Goal: Task Accomplishment & Management: Use online tool/utility

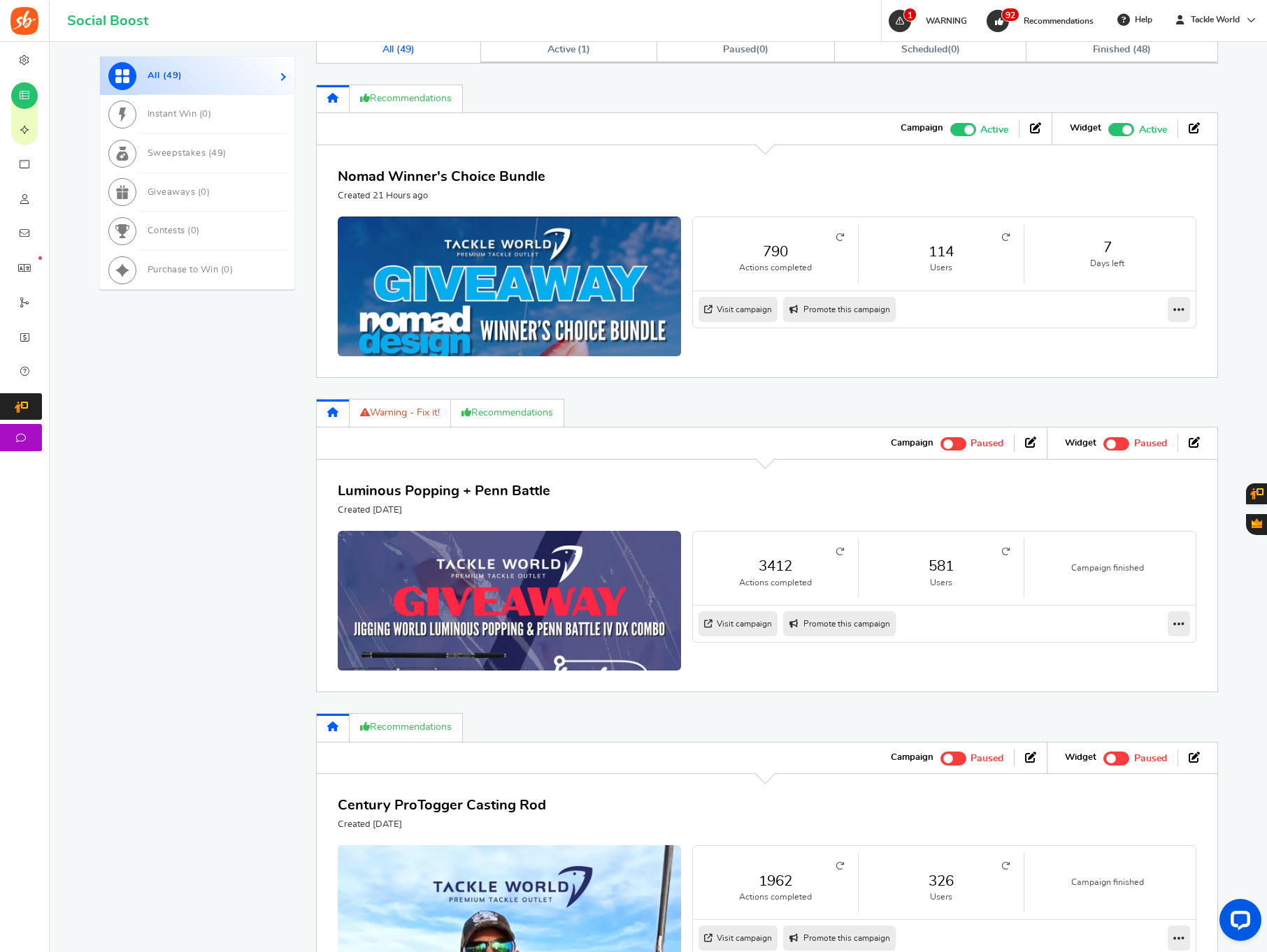
click at [958, 258] on link "114" at bounding box center [941, 252] width 137 height 20
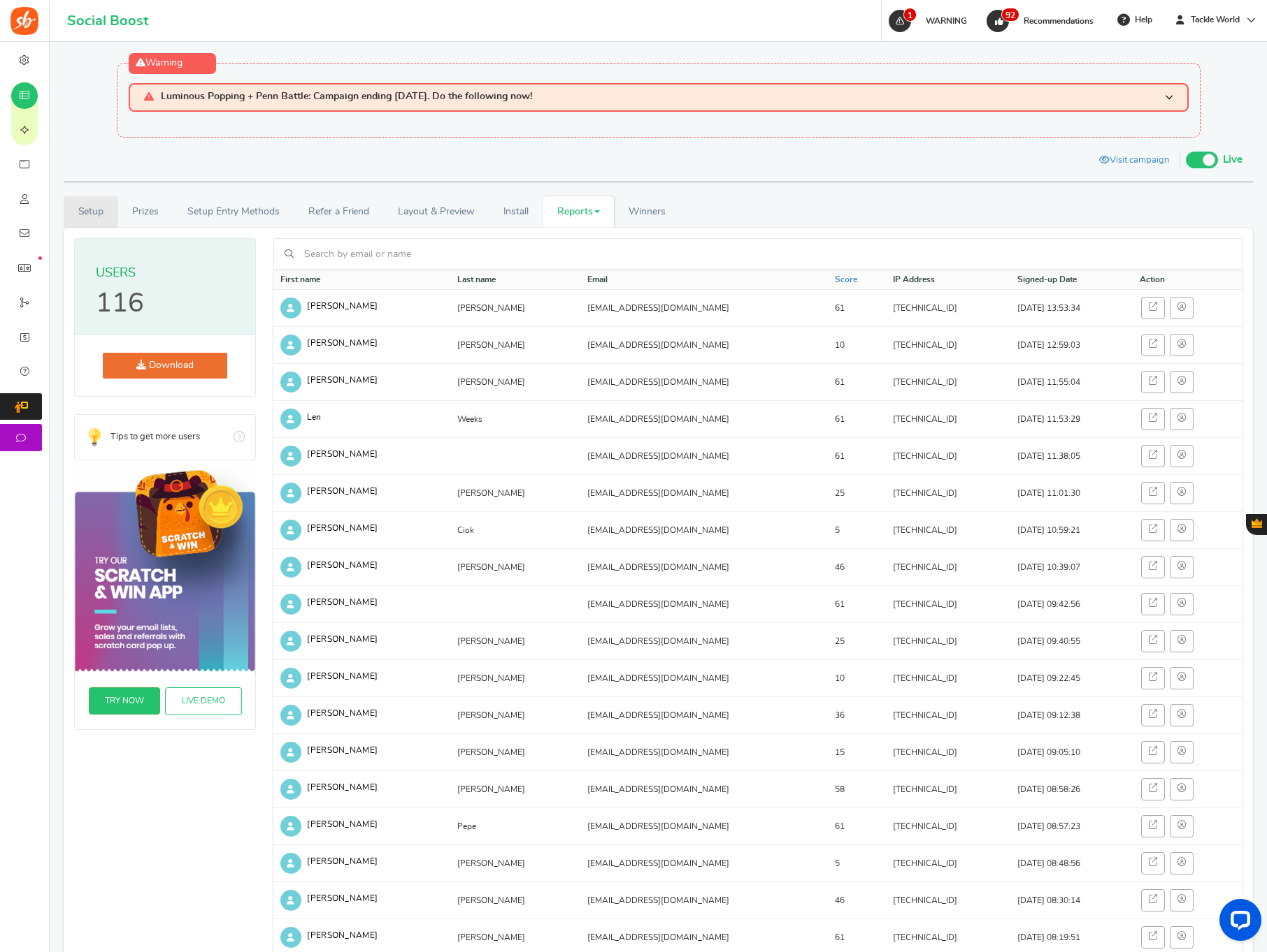
click at [102, 218] on link "Setup" at bounding box center [91, 212] width 55 height 32
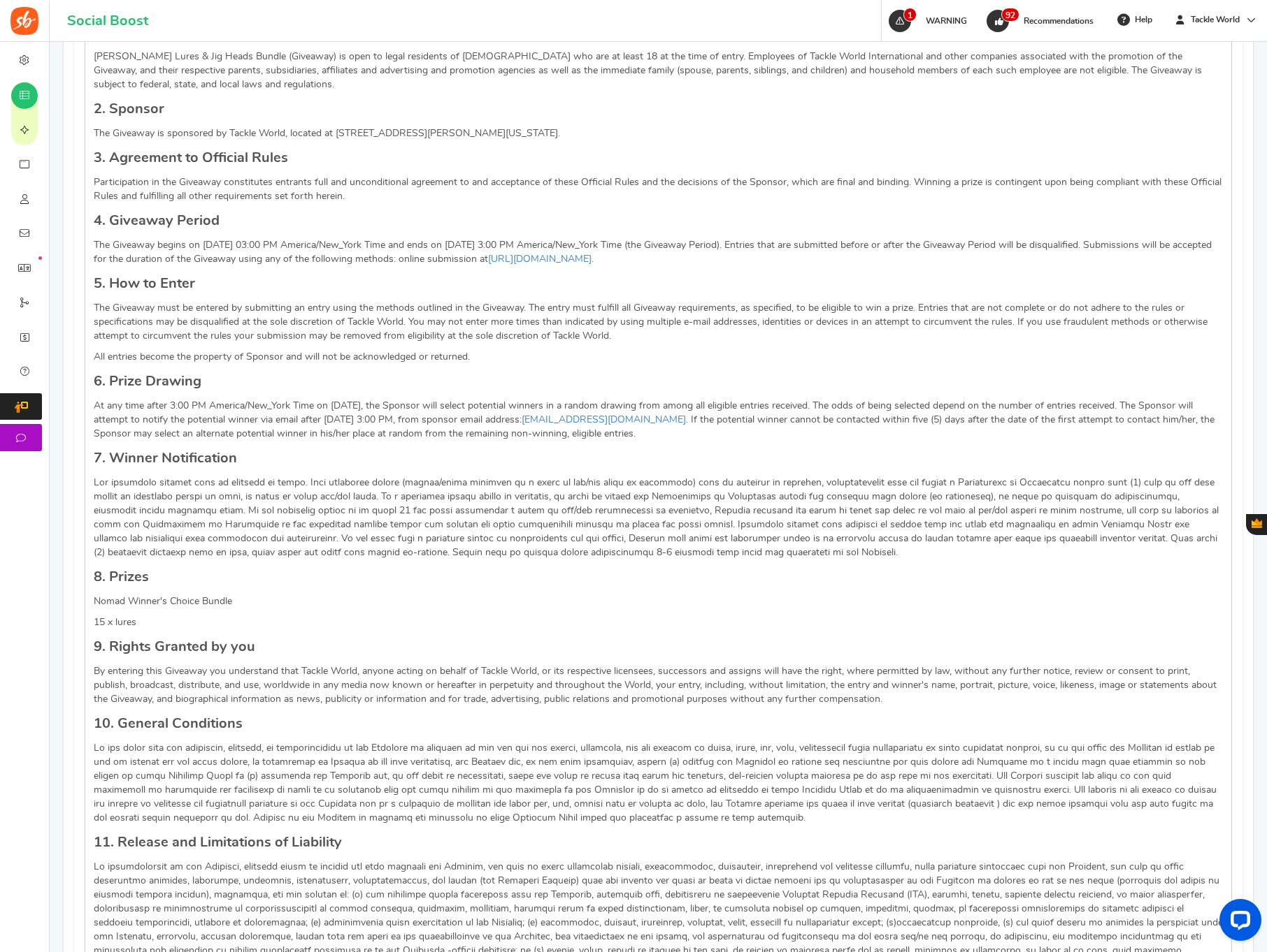
scroll to position [1252, 0]
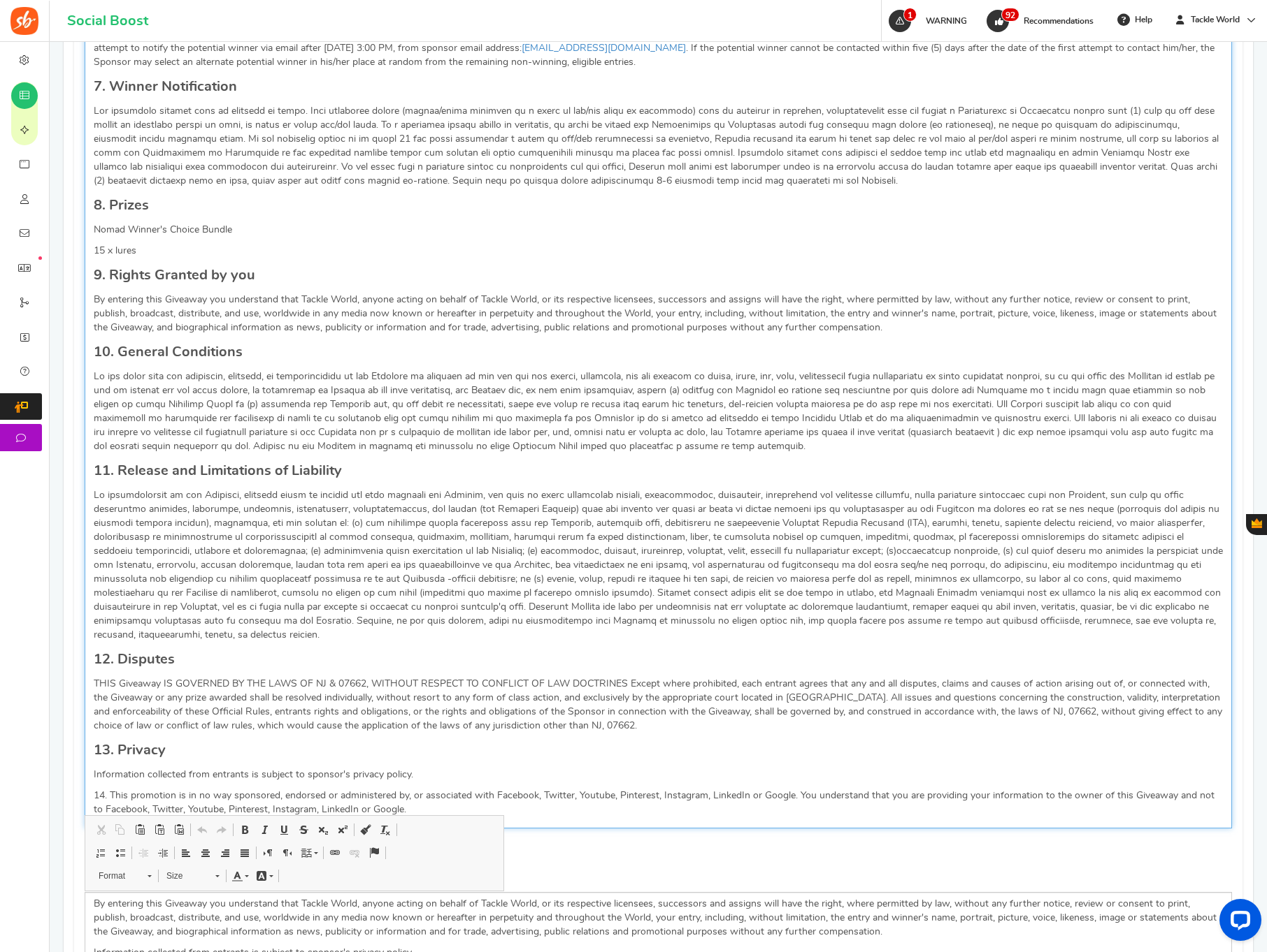
click at [691, 384] on p "Editor, competition_terms" at bounding box center [657, 411] width 1129 height 84
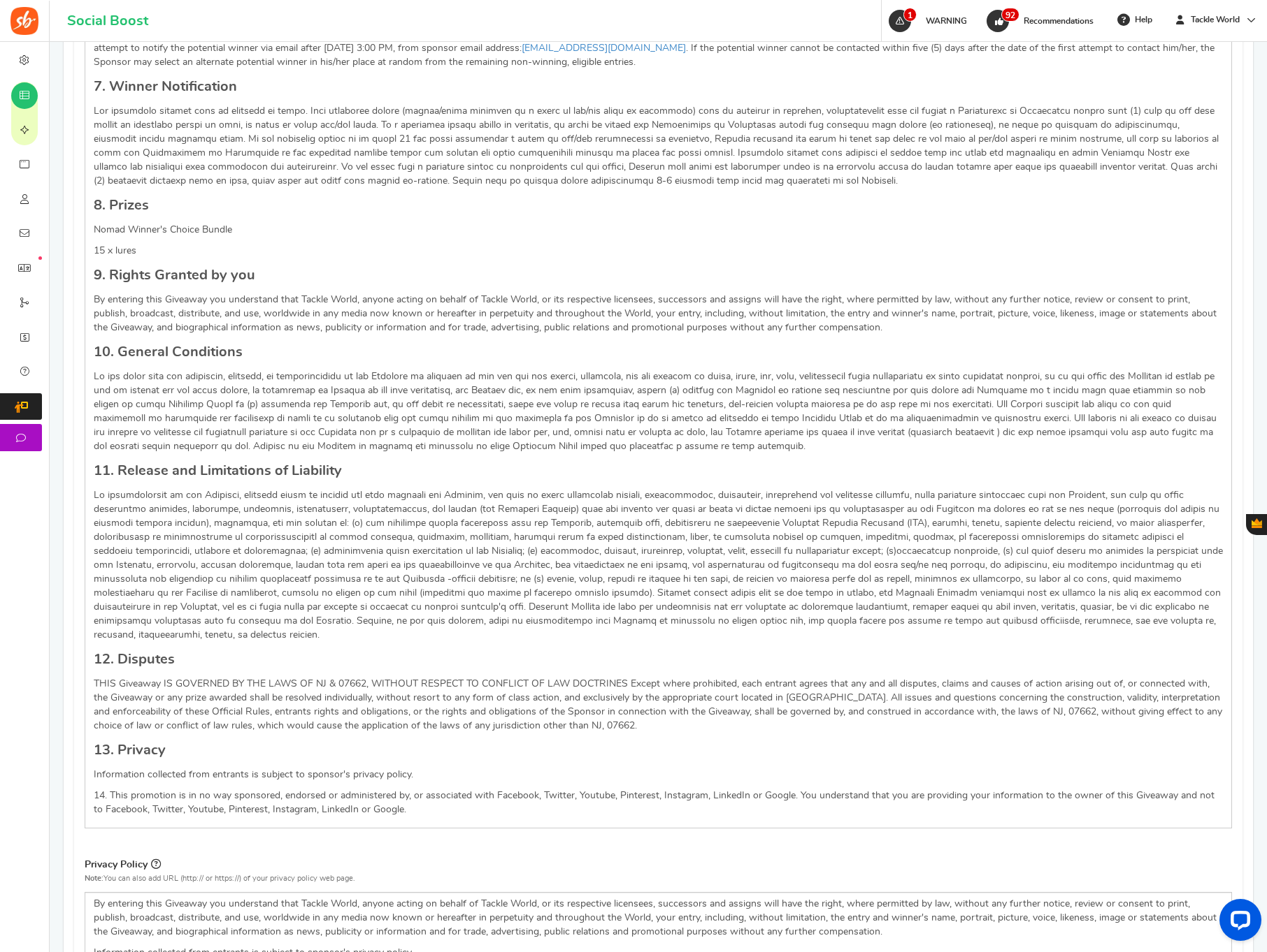
scroll to position [461, 0]
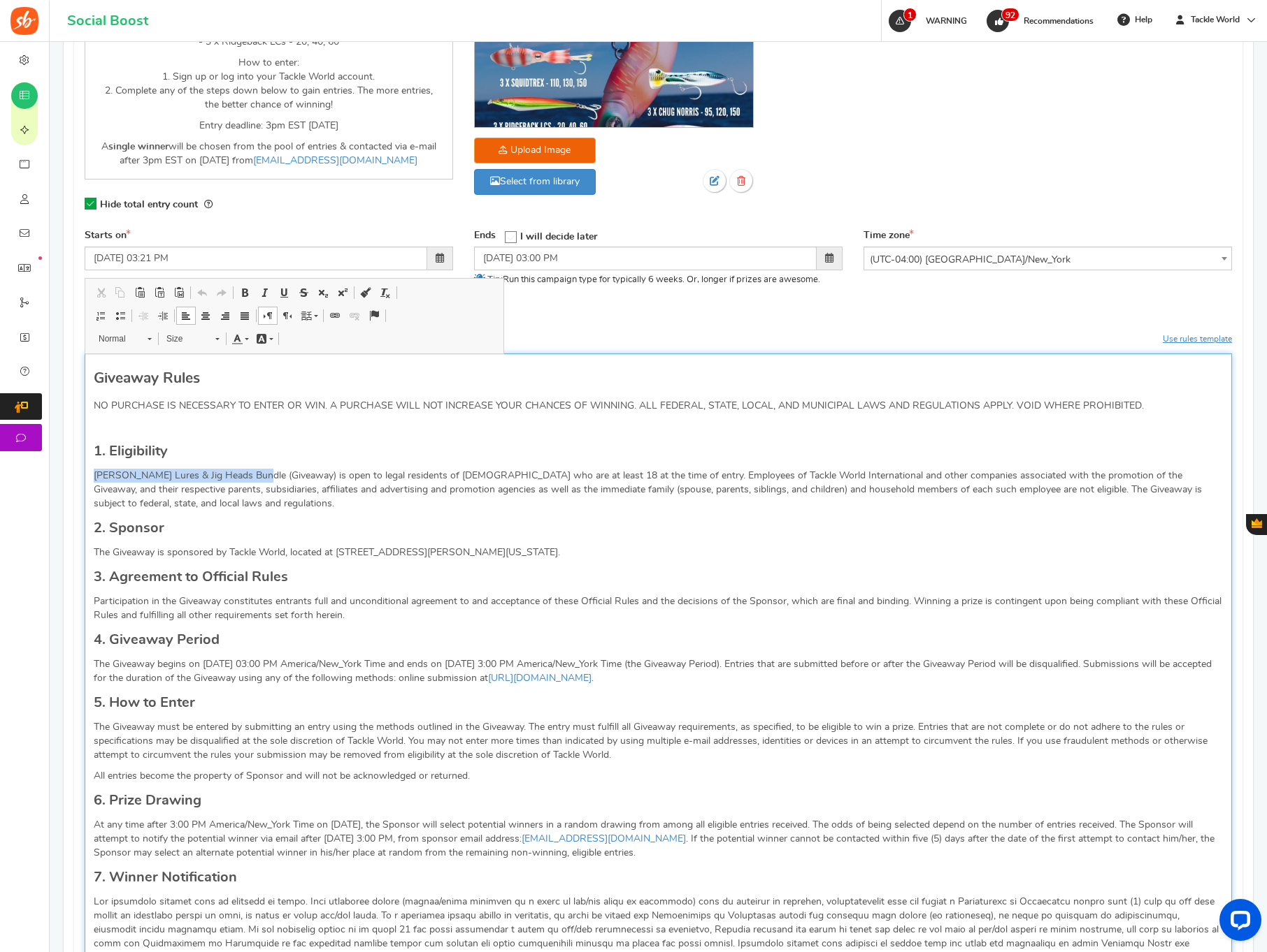
drag, startPoint x: 252, startPoint y: 476, endPoint x: 266, endPoint y: 478, distance: 14.1
click at [27, 474] on div "Business settings Campaigns Purchase to win Widgets Widget Tab Widgets Users Un…" at bounding box center [634, 804] width 1267 height 2446
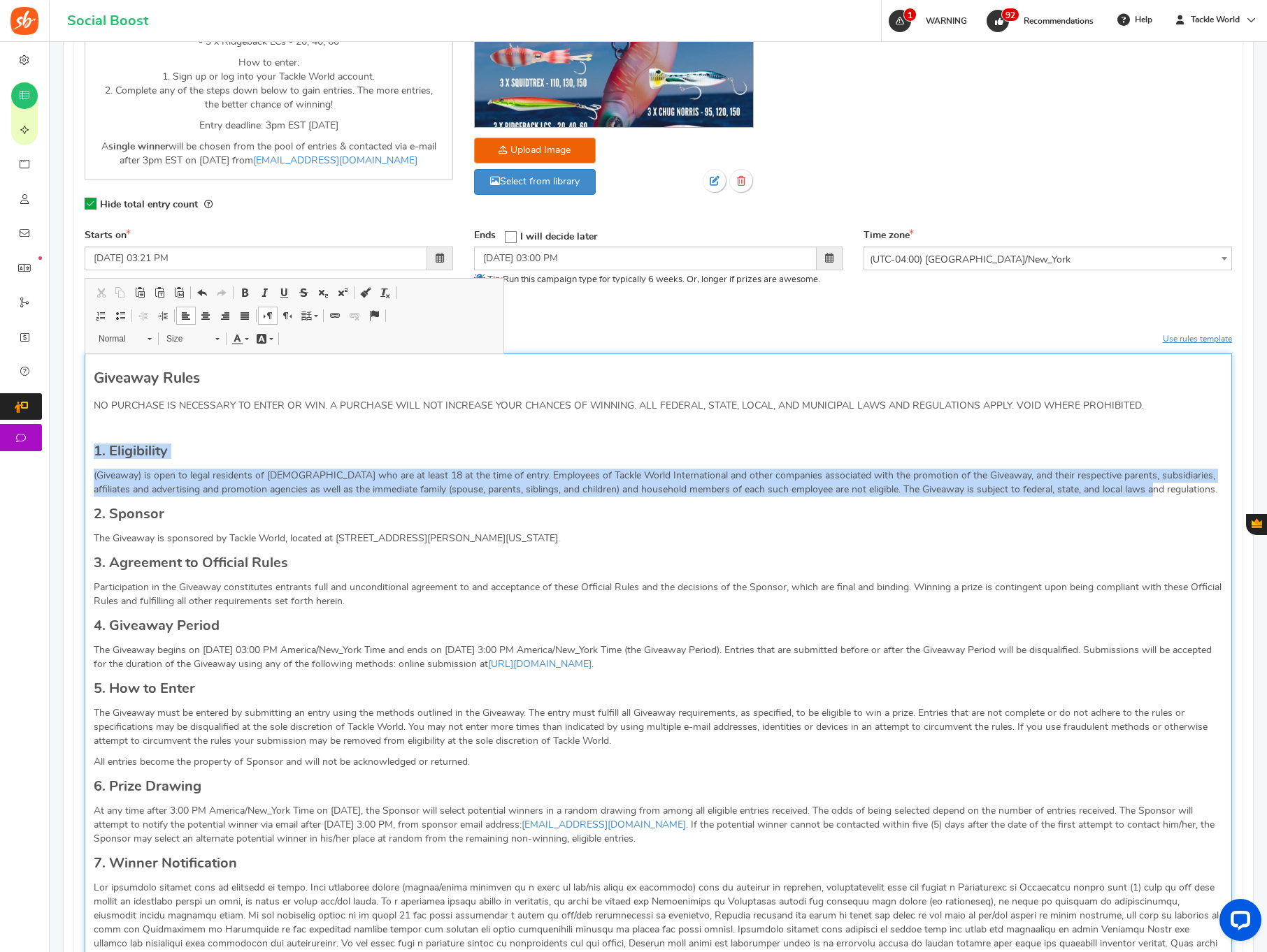
drag, startPoint x: 93, startPoint y: 452, endPoint x: 1172, endPoint y: 495, distance: 1079.9
copy div "1. Eligibility (Giveaway) is open to legal residents of [DEMOGRAPHIC_DATA] who …"
